Goal: Task Accomplishment & Management: Complete application form

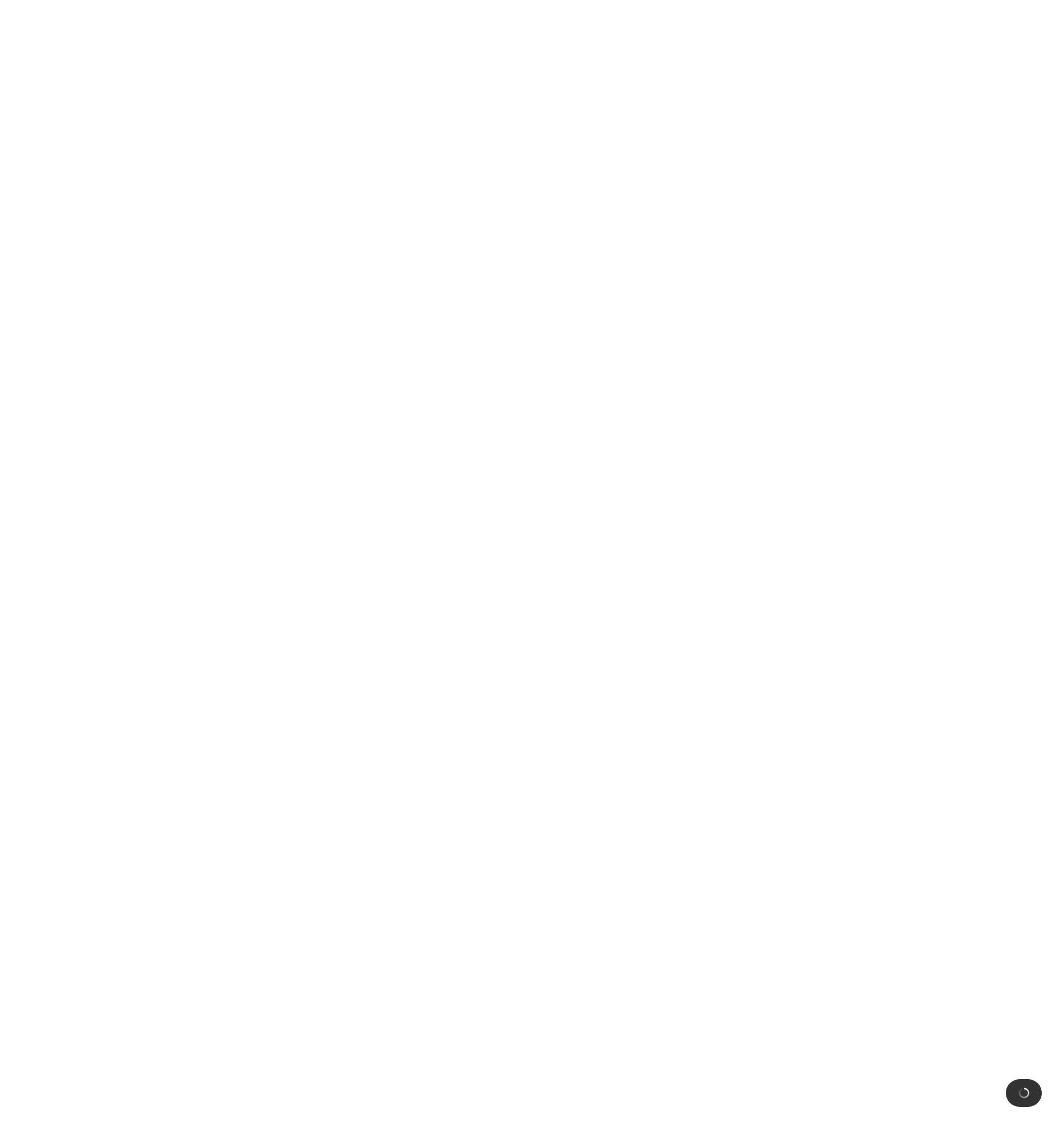
drag, startPoint x: 305, startPoint y: 136, endPoint x: 300, endPoint y: 132, distance: 6.4
click at [305, 0] on html at bounding box center [532, 0] width 1064 height 0
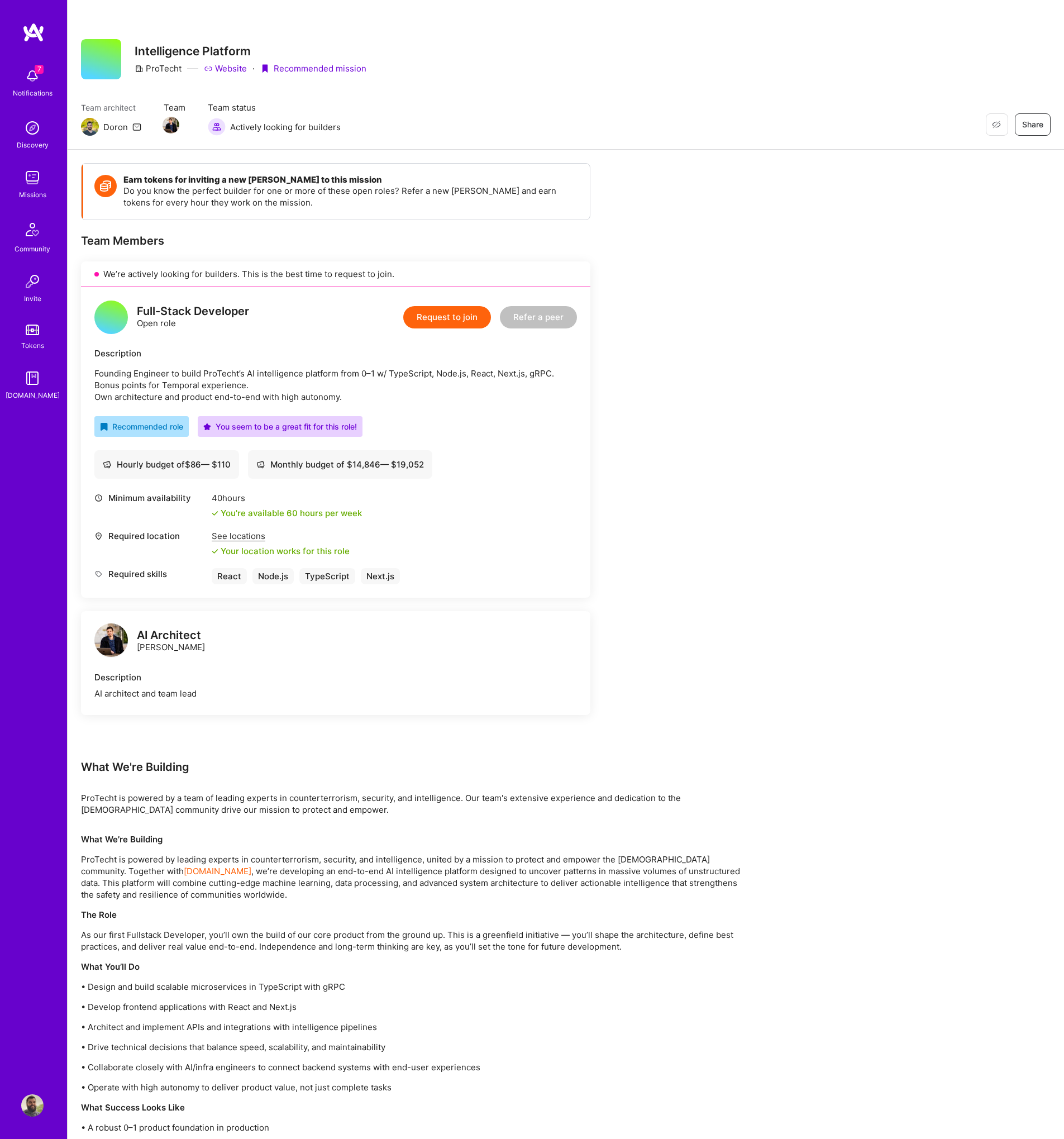
scroll to position [2, 0]
